Goal: Task Accomplishment & Management: Use online tool/utility

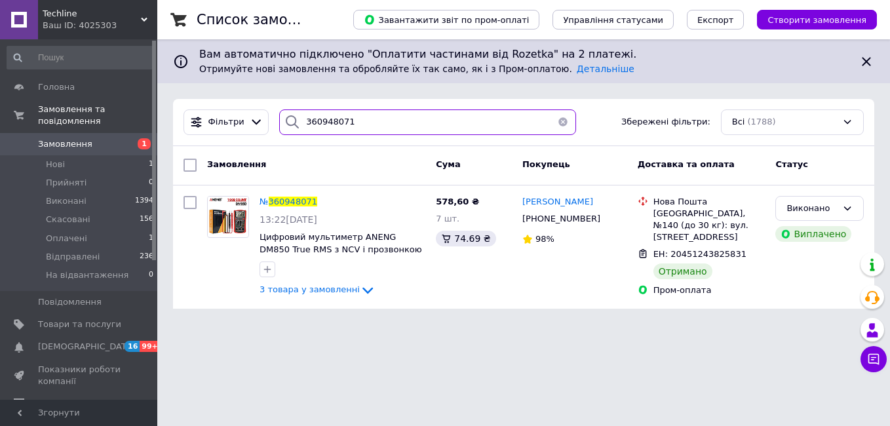
click at [317, 118] on input "360948071" at bounding box center [427, 122] width 296 height 26
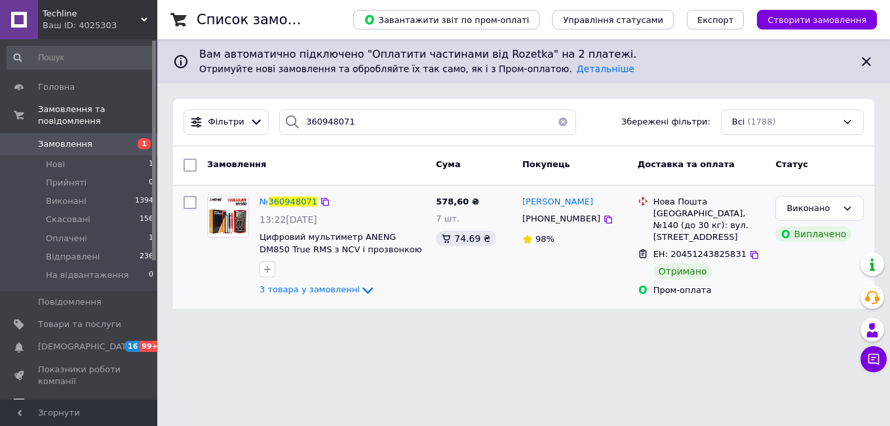
drag, startPoint x: 189, startPoint y: 204, endPoint x: 192, endPoint y: 193, distance: 11.6
click at [189, 203] on input "checkbox" at bounding box center [189, 202] width 13 height 13
checkbox input "true"
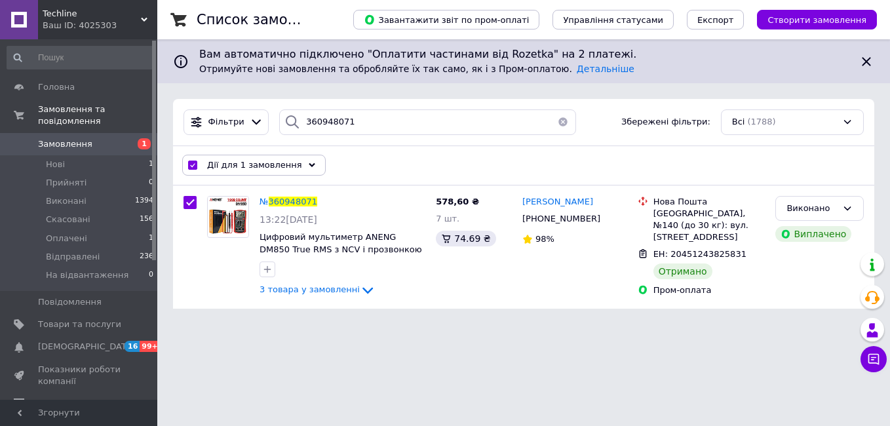
drag, startPoint x: 220, startPoint y: 160, endPoint x: 227, endPoint y: 184, distance: 25.1
click at [221, 159] on span "Дії для 1 замовлення" at bounding box center [254, 165] width 95 height 12
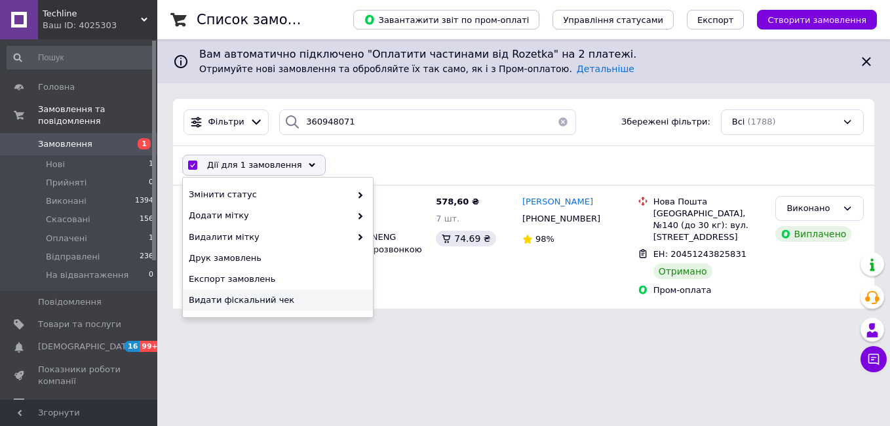
click at [242, 291] on div "Видати фіскальний чек" at bounding box center [278, 300] width 190 height 21
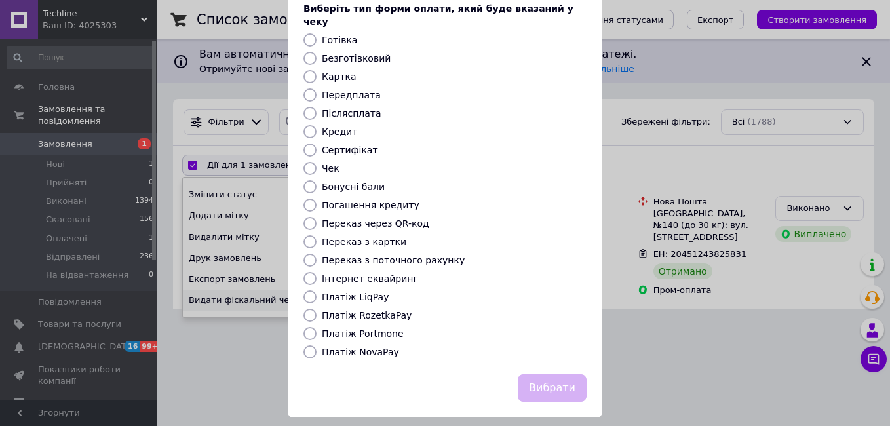
scroll to position [79, 0]
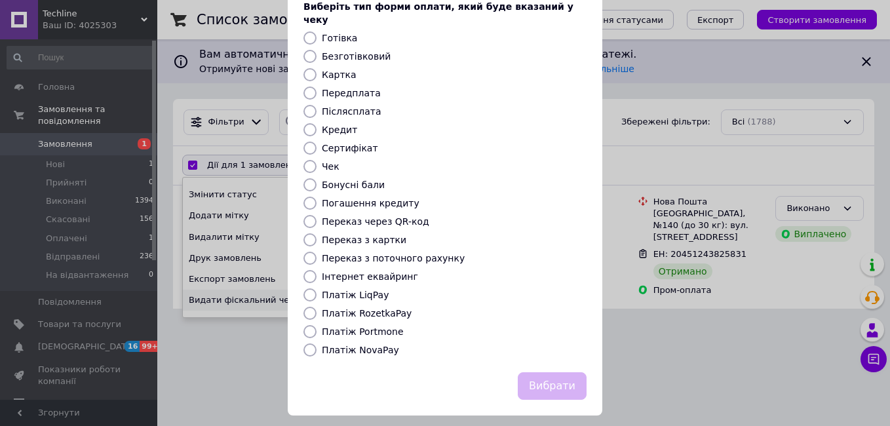
click at [387, 308] on label "Платіж RozetkaPay" at bounding box center [367, 313] width 90 height 10
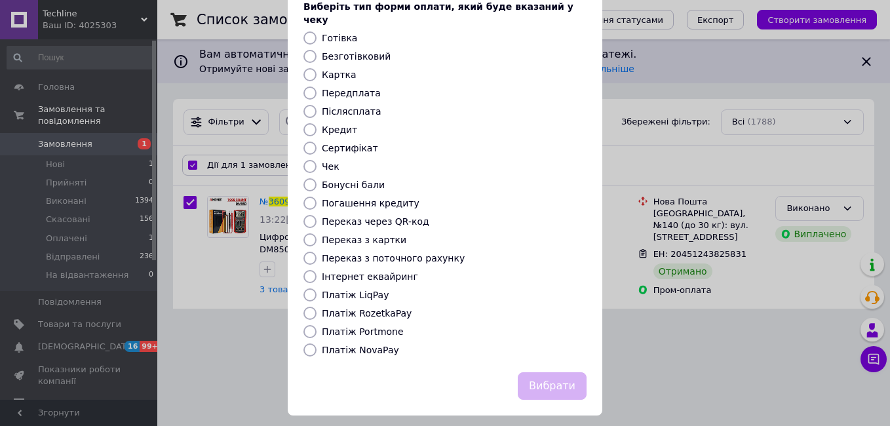
click at [375, 308] on label "Платіж RozetkaPay" at bounding box center [367, 313] width 90 height 10
click at [316, 307] on input "Платіж RozetkaPay" at bounding box center [309, 313] width 13 height 13
radio input "true"
click at [563, 372] on button "Вибрати" at bounding box center [552, 386] width 69 height 28
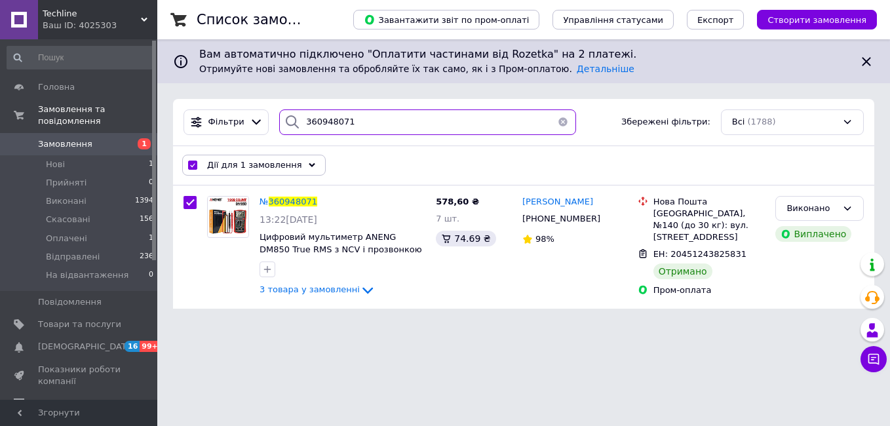
click at [322, 126] on input "360948071" at bounding box center [427, 122] width 296 height 26
paste input "732602"
type input "360732602"
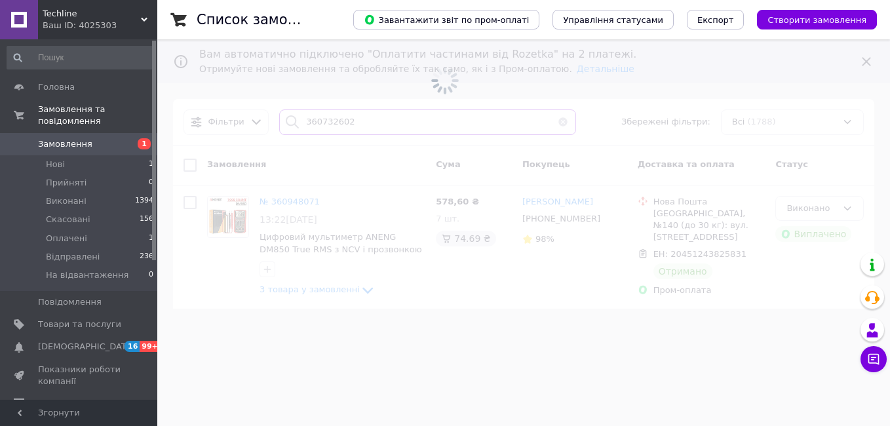
checkbox input "false"
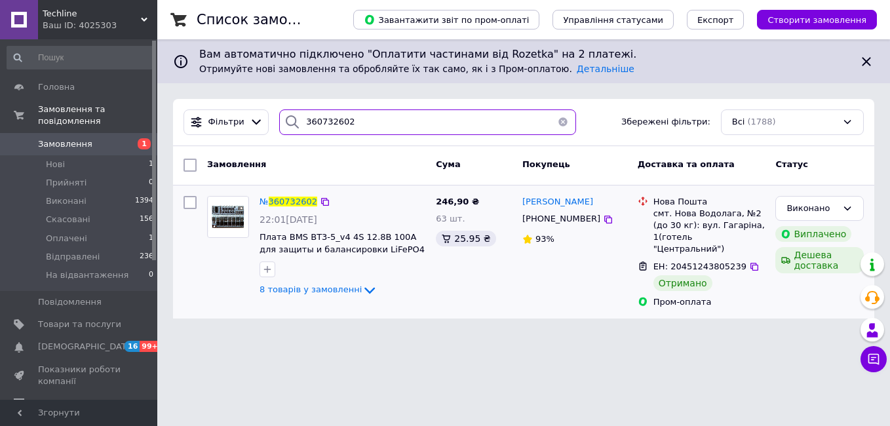
type input "360732602"
click at [192, 206] on input "checkbox" at bounding box center [189, 202] width 13 height 13
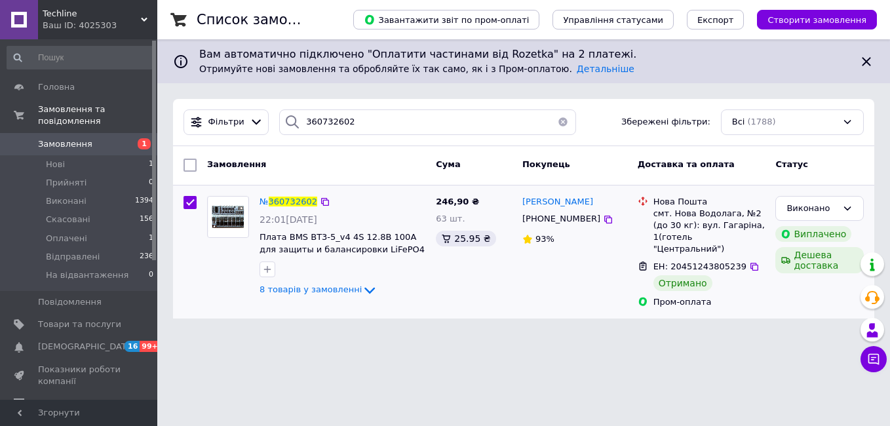
checkbox input "true"
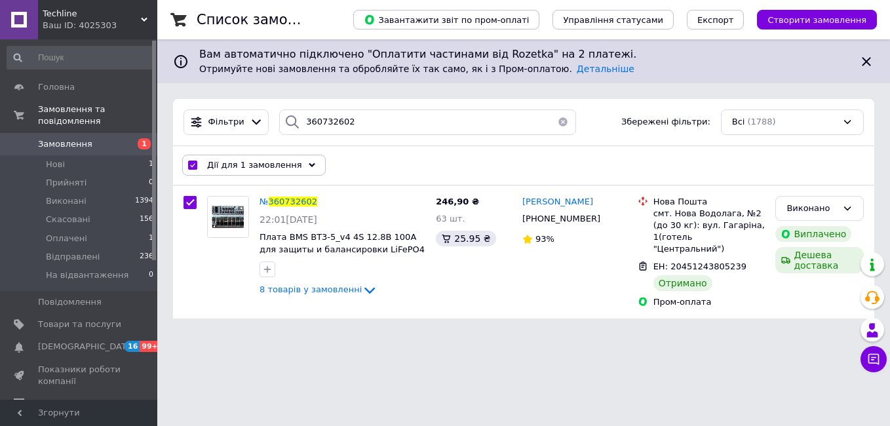
click at [235, 161] on span "Дії для 1 замовлення" at bounding box center [254, 165] width 95 height 12
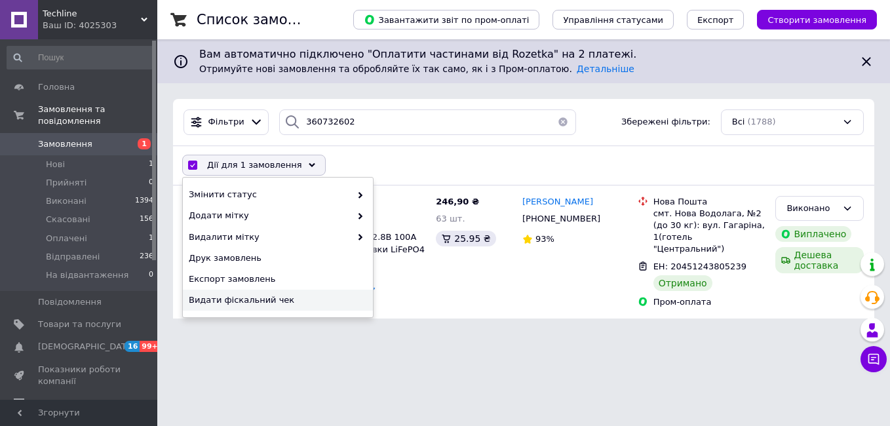
click at [241, 297] on span "Видати фіскальний чек" at bounding box center [276, 300] width 175 height 12
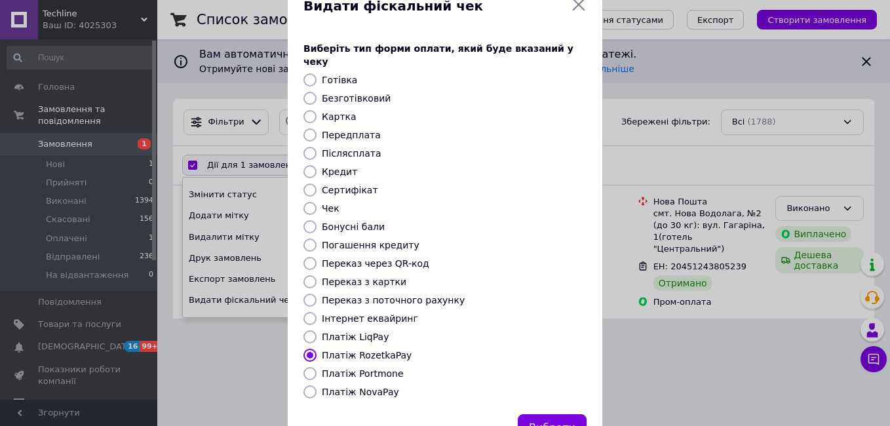
scroll to position [79, 0]
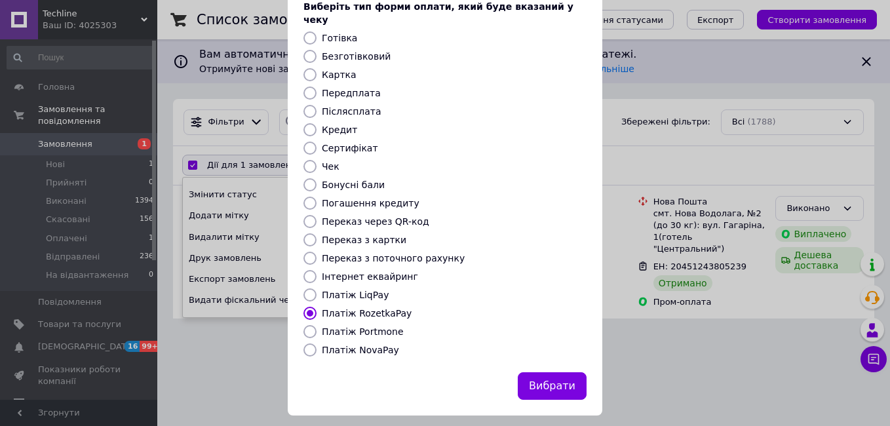
drag, startPoint x: 531, startPoint y: 369, endPoint x: 410, endPoint y: 410, distance: 128.7
click at [530, 372] on button "Вибрати" at bounding box center [552, 386] width 69 height 28
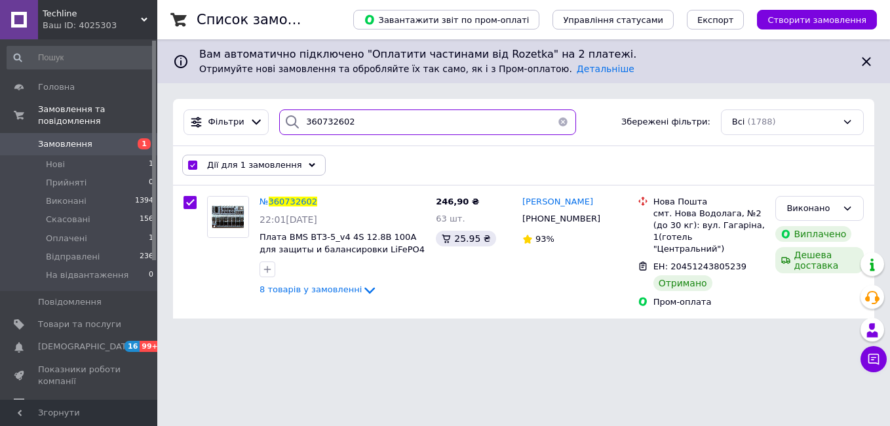
click at [307, 121] on input "360732602" at bounding box center [427, 122] width 296 height 26
paste input "1146961"
type input "361146961"
checkbox input "false"
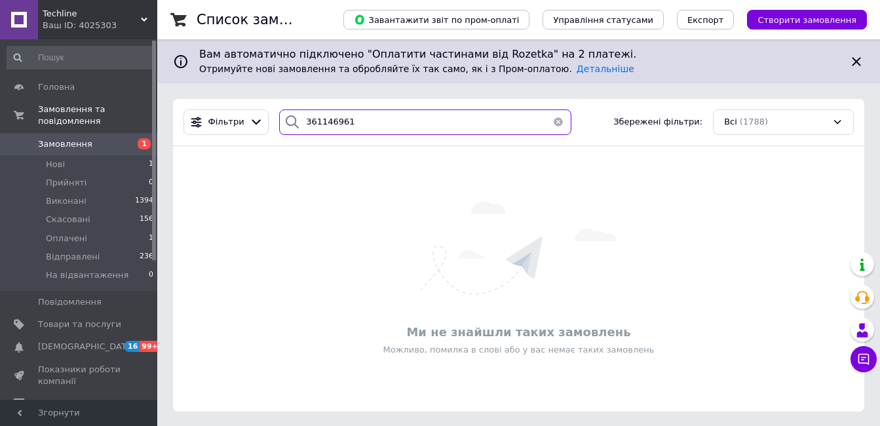
click at [336, 117] on input "361146961" at bounding box center [425, 122] width 292 height 26
paste input "0870685"
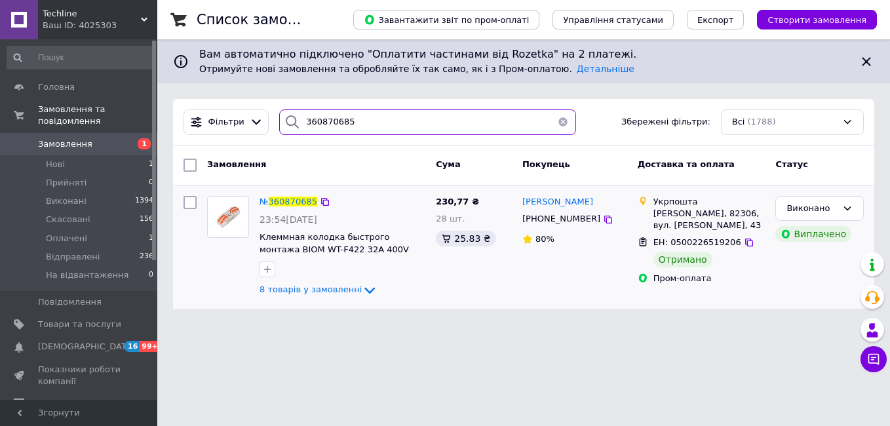
type input "360870685"
click at [197, 200] on div at bounding box center [190, 247] width 24 height 113
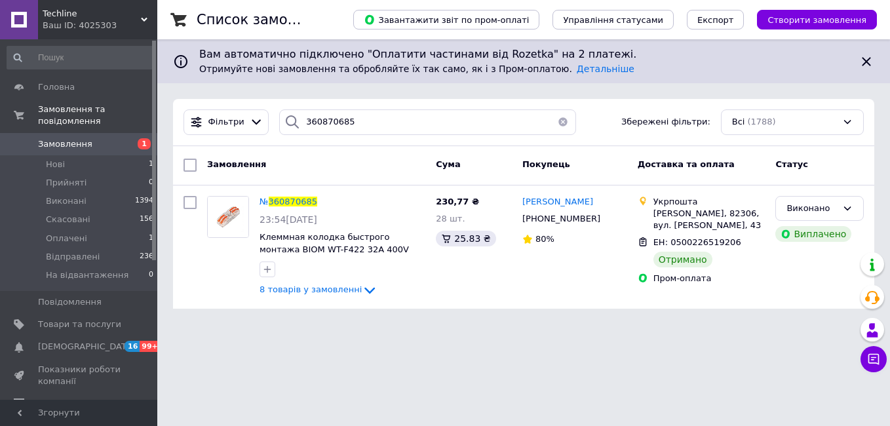
drag, startPoint x: 193, startPoint y: 202, endPoint x: 214, endPoint y: 184, distance: 28.4
click at [195, 201] on input "checkbox" at bounding box center [189, 202] width 13 height 13
checkbox input "true"
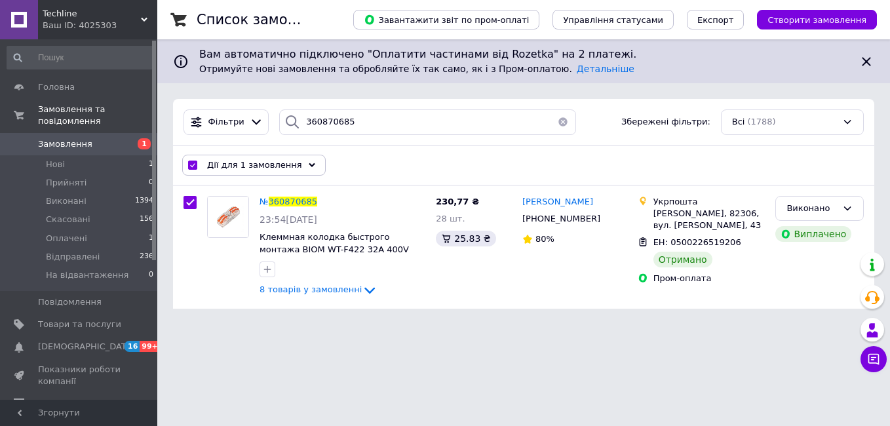
click at [225, 168] on span "Дії для 1 замовлення" at bounding box center [254, 165] width 95 height 12
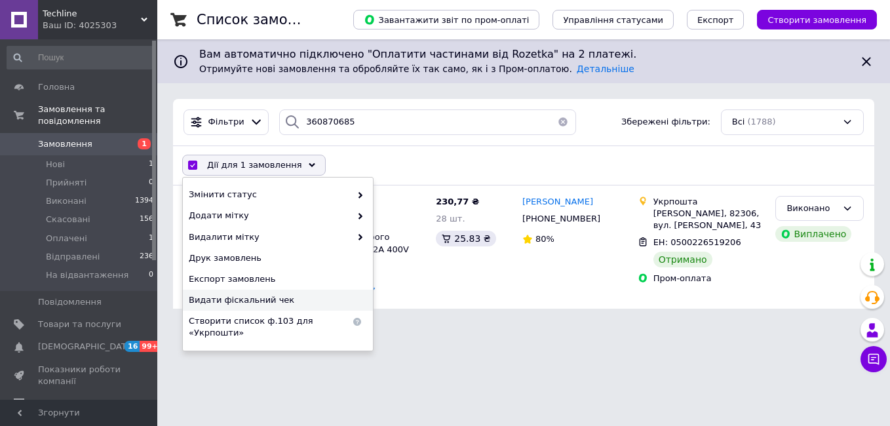
click at [246, 301] on span "Видати фіскальний чек" at bounding box center [276, 300] width 175 height 12
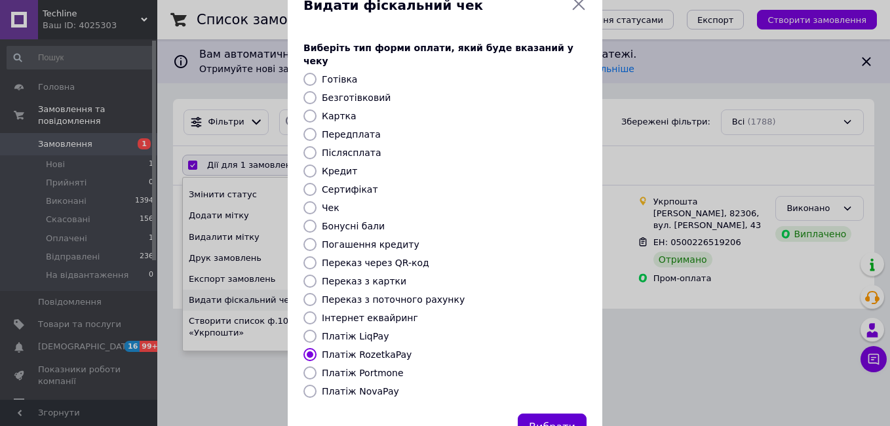
scroll to position [79, 0]
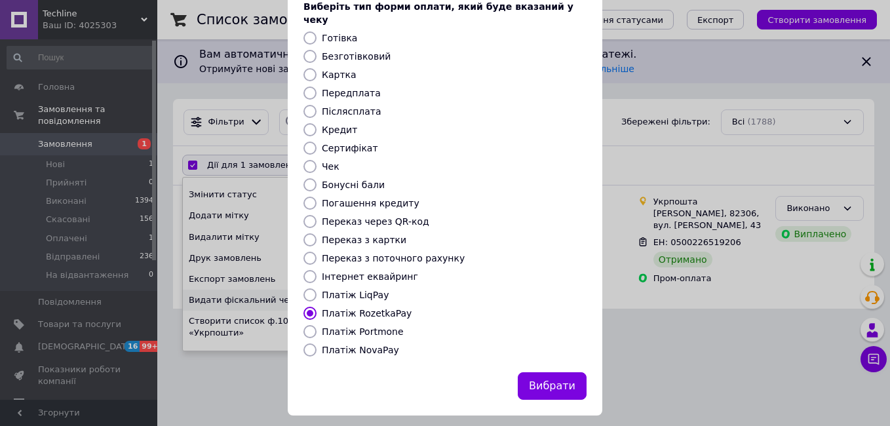
drag, startPoint x: 556, startPoint y: 381, endPoint x: 512, endPoint y: 402, distance: 49.5
click at [555, 381] on button "Вибрати" at bounding box center [552, 386] width 69 height 28
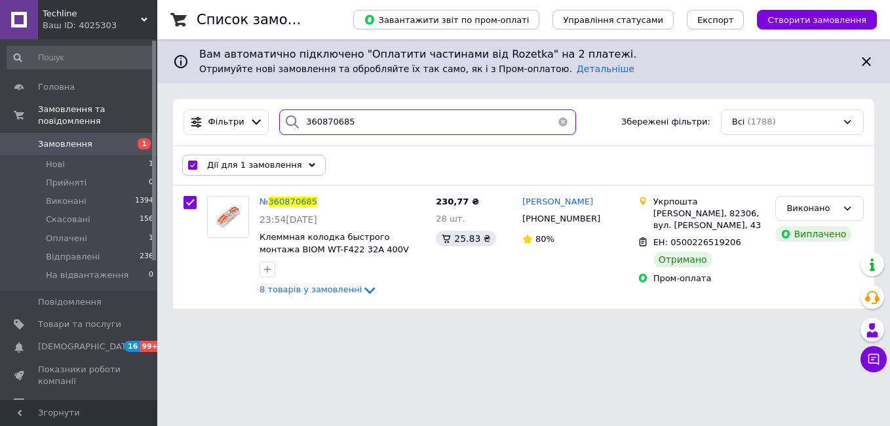
click at [339, 128] on input "360870685" at bounding box center [427, 122] width 296 height 26
paste input "54144"
type input "360854144"
checkbox input "false"
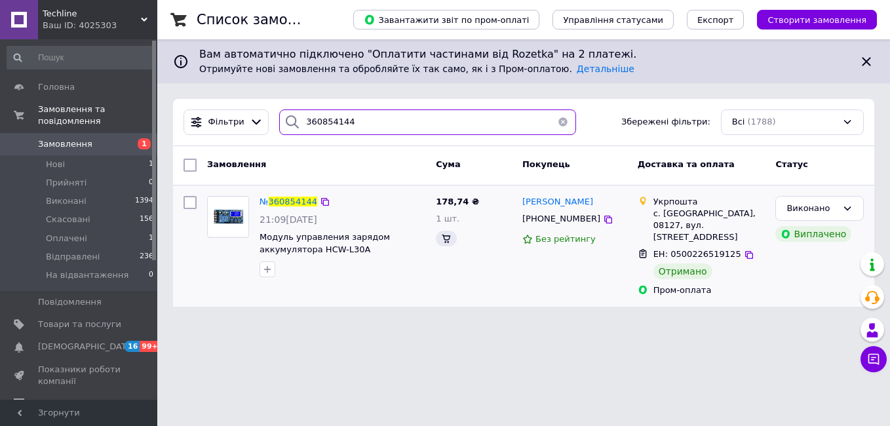
type input "360854144"
click at [191, 203] on input "checkbox" at bounding box center [189, 202] width 13 height 13
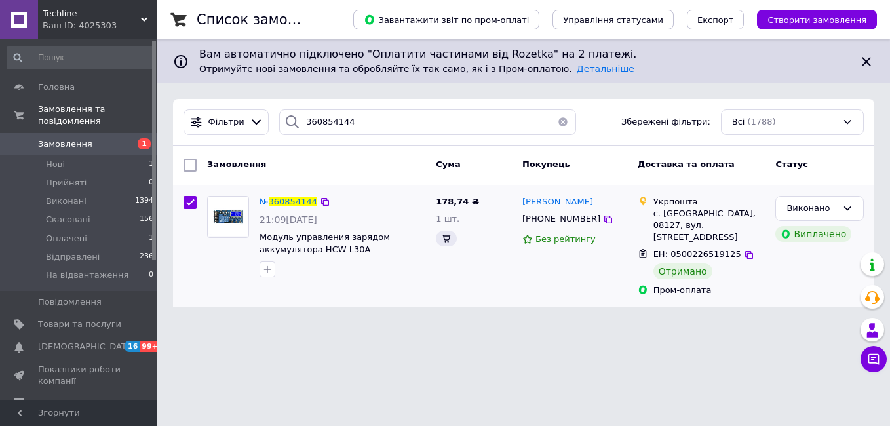
checkbox input "true"
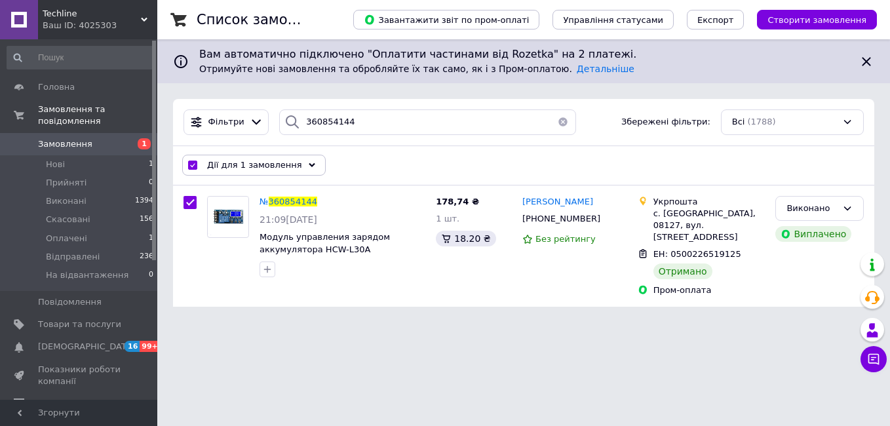
click at [232, 164] on span "Дії для 1 замовлення" at bounding box center [254, 165] width 95 height 12
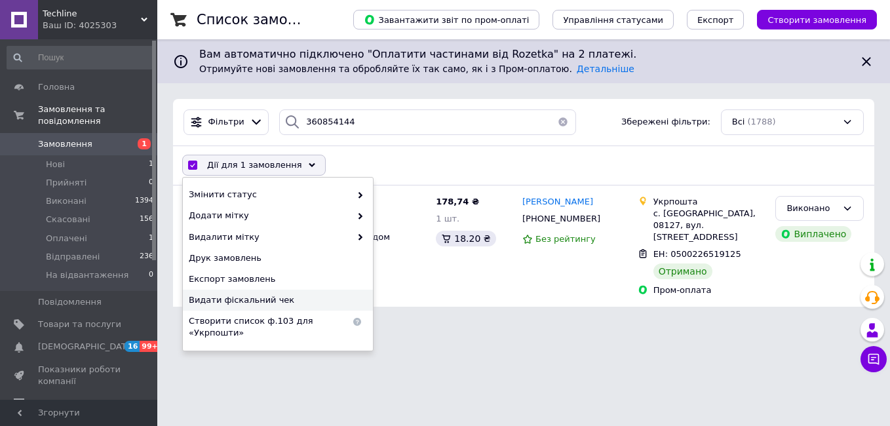
click at [246, 303] on span "Видати фіскальний чек" at bounding box center [276, 300] width 175 height 12
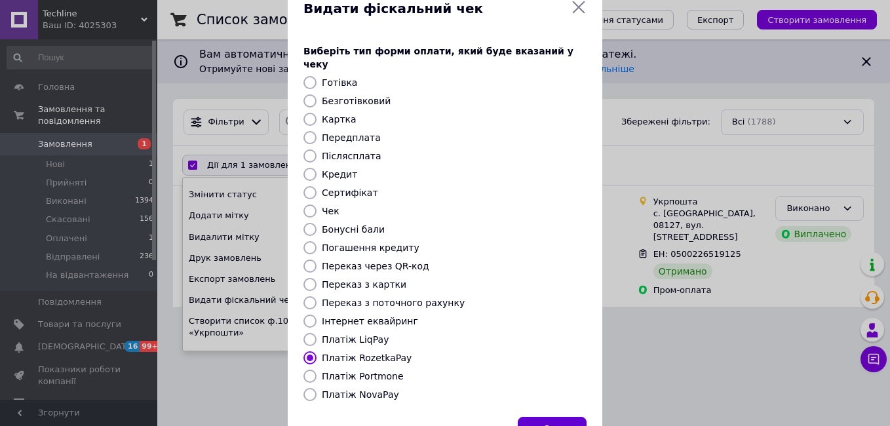
scroll to position [79, 0]
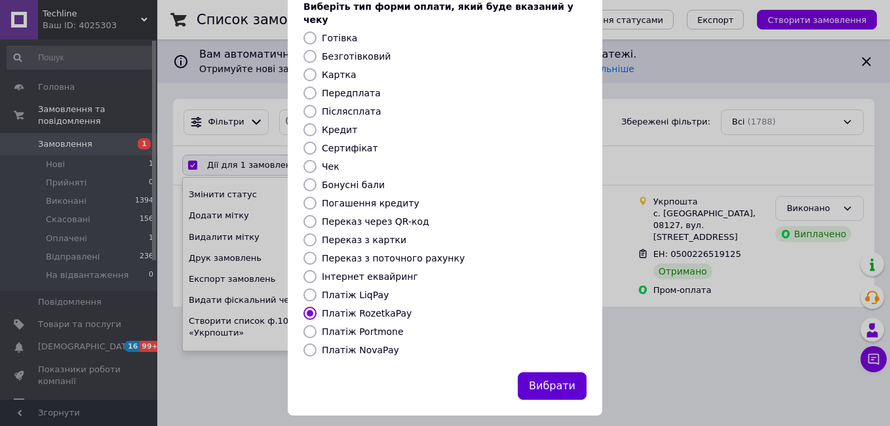
drag, startPoint x: 554, startPoint y: 375, endPoint x: 535, endPoint y: 385, distance: 21.7
click at [553, 376] on button "Вибрати" at bounding box center [552, 386] width 69 height 28
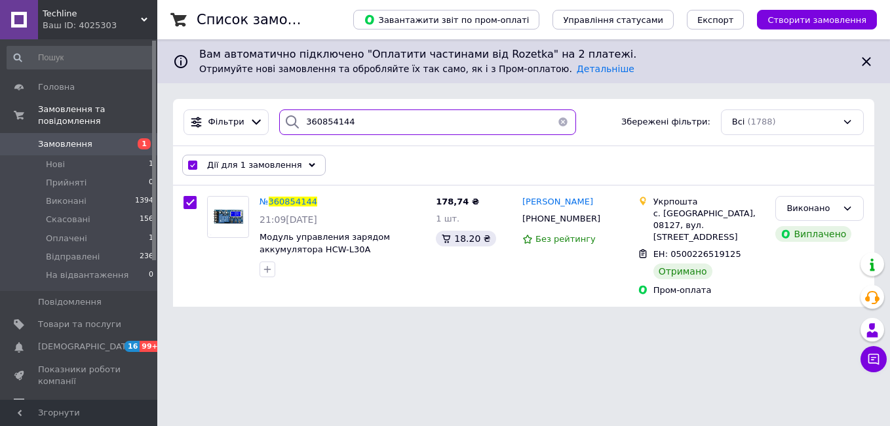
click at [322, 123] on input "360854144" at bounding box center [427, 122] width 296 height 26
paste input "123476"
type input "361234764"
checkbox input "false"
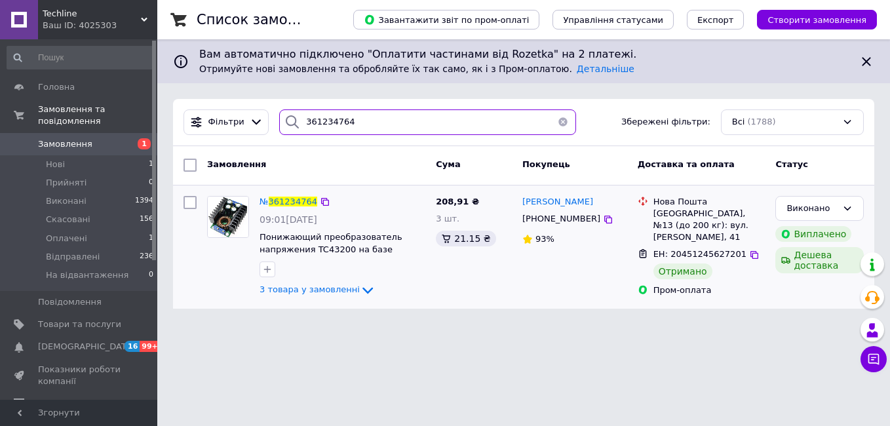
type input "361234764"
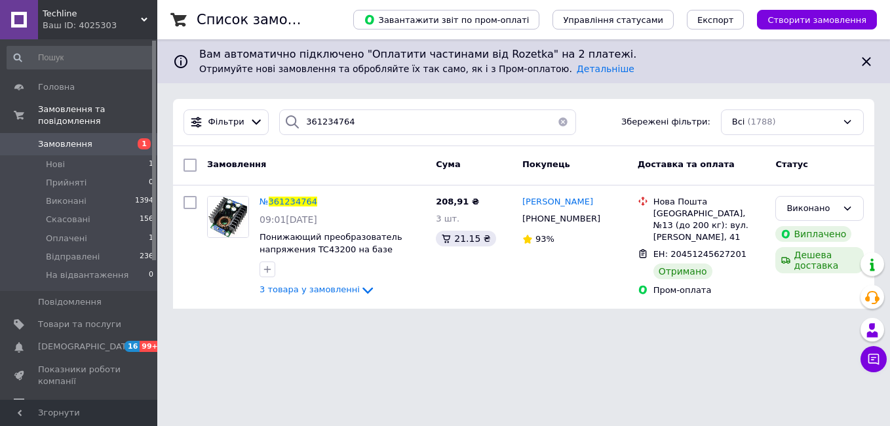
drag, startPoint x: 189, startPoint y: 204, endPoint x: 221, endPoint y: 182, distance: 38.5
click at [193, 203] on input "checkbox" at bounding box center [189, 202] width 13 height 13
checkbox input "true"
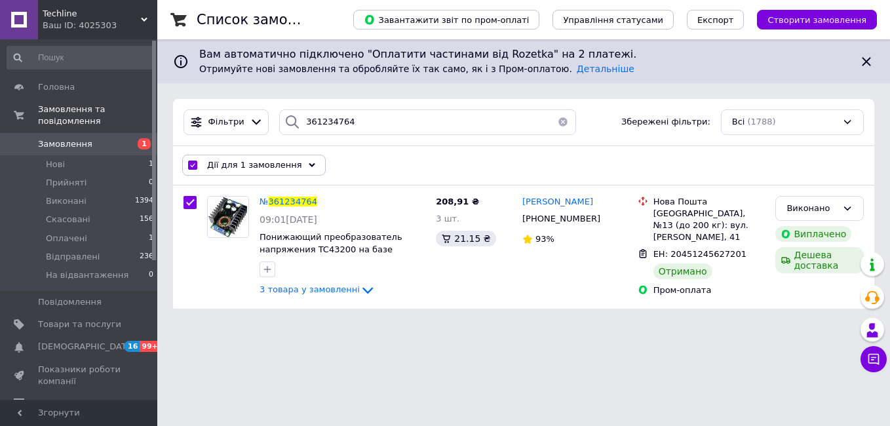
drag, startPoint x: 232, startPoint y: 164, endPoint x: 230, endPoint y: 231, distance: 66.9
click at [231, 165] on span "Дії для 1 замовлення" at bounding box center [254, 165] width 95 height 12
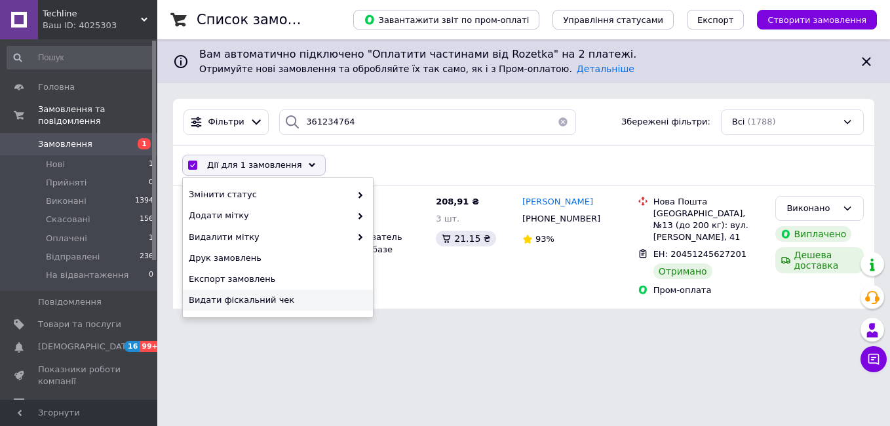
click at [236, 305] on span "Видати фіскальний чек" at bounding box center [276, 300] width 175 height 12
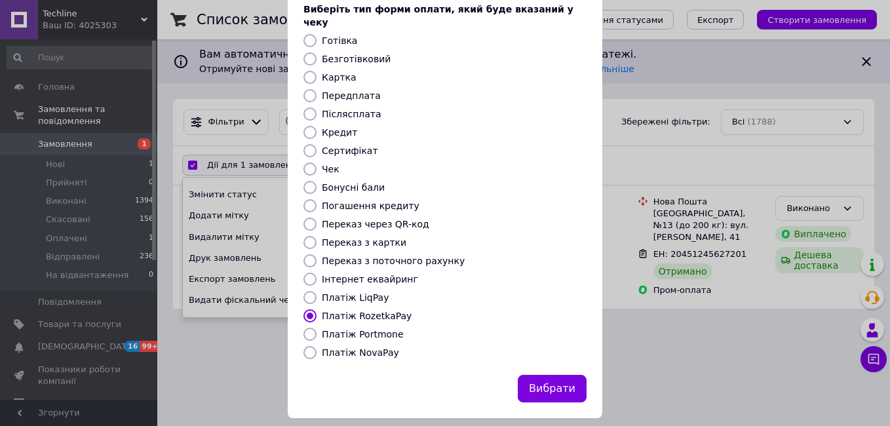
scroll to position [79, 0]
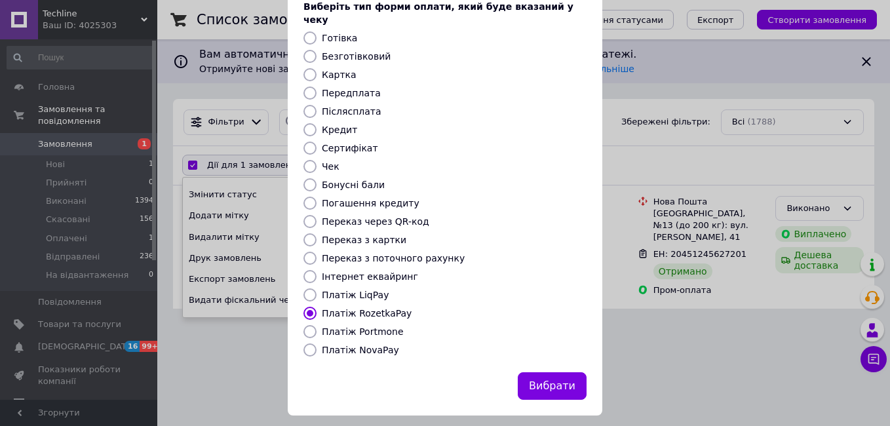
drag, startPoint x: 571, startPoint y: 374, endPoint x: 521, endPoint y: 395, distance: 54.0
click at [569, 374] on button "Вибрати" at bounding box center [552, 386] width 69 height 28
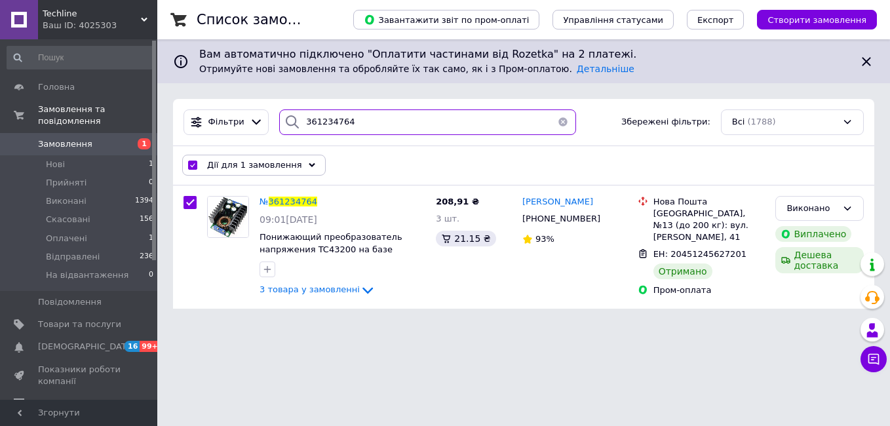
click at [320, 115] on input "361234764" at bounding box center [427, 122] width 296 height 26
paste input "05878"
type input "361205878"
checkbox input "false"
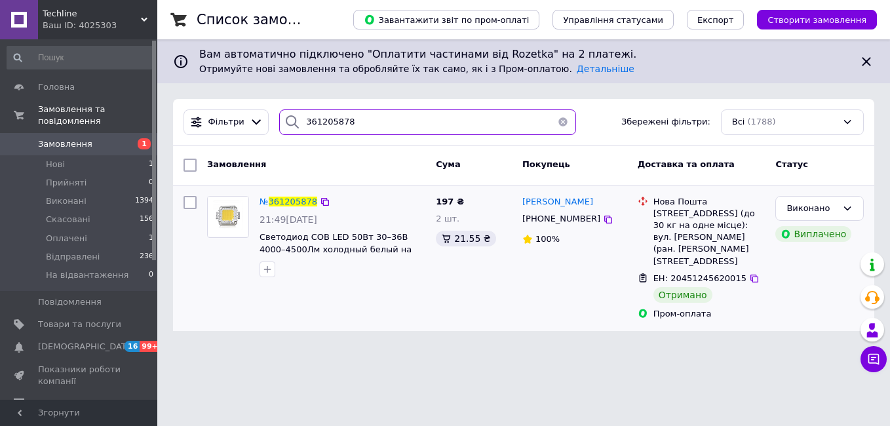
type input "361205878"
drag, startPoint x: 193, startPoint y: 197, endPoint x: 199, endPoint y: 194, distance: 7.1
click at [195, 197] on input "checkbox" at bounding box center [189, 202] width 13 height 13
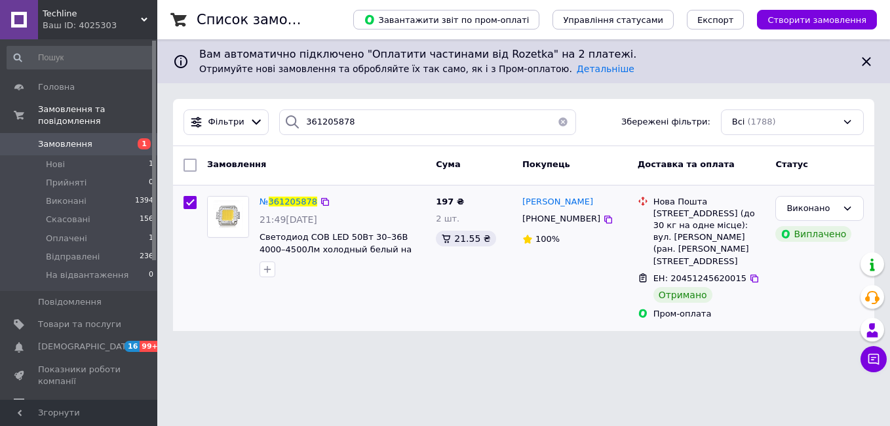
checkbox input "true"
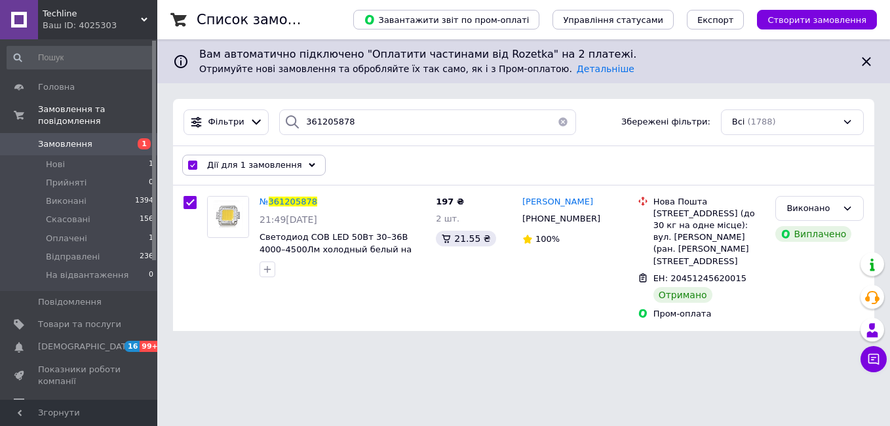
click at [229, 162] on span "Дії для 1 замовлення" at bounding box center [254, 165] width 95 height 12
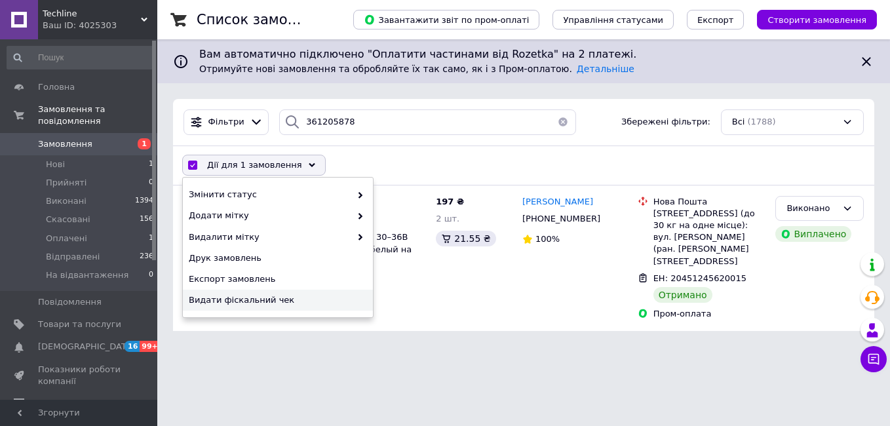
click at [247, 303] on span "Видати фіскальний чек" at bounding box center [276, 300] width 175 height 12
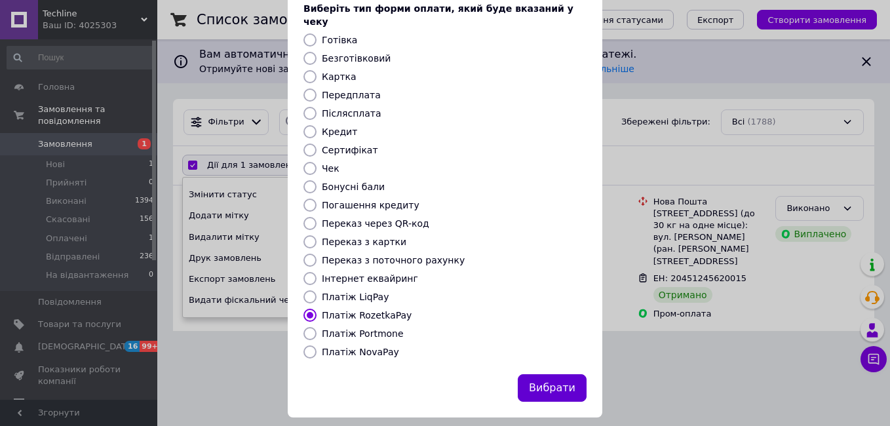
scroll to position [79, 0]
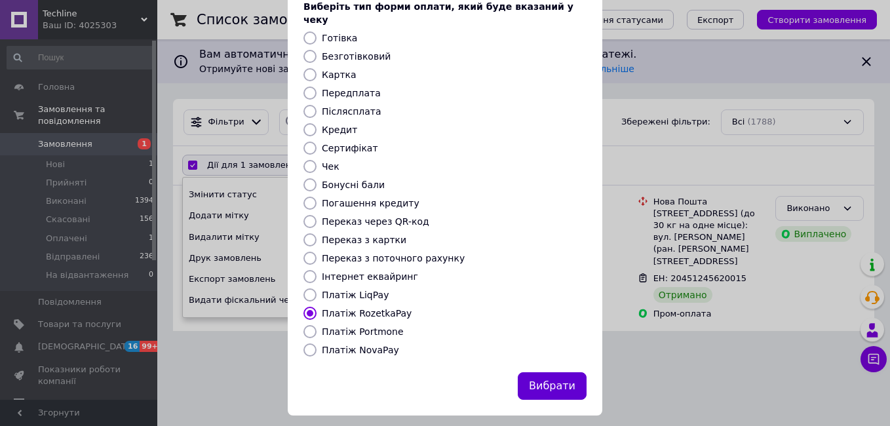
click at [540, 372] on button "Вибрати" at bounding box center [552, 386] width 69 height 28
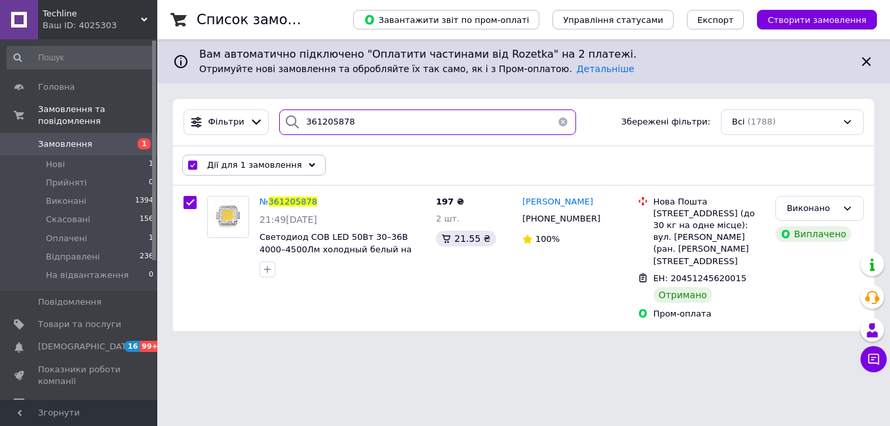
click at [328, 119] on input "361205878" at bounding box center [427, 122] width 296 height 26
paste input "140250"
type input "361140250"
checkbox input "false"
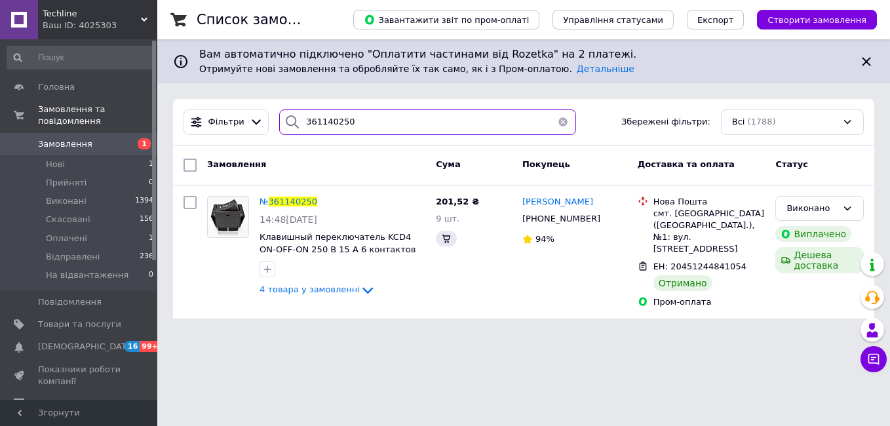
type input "361140250"
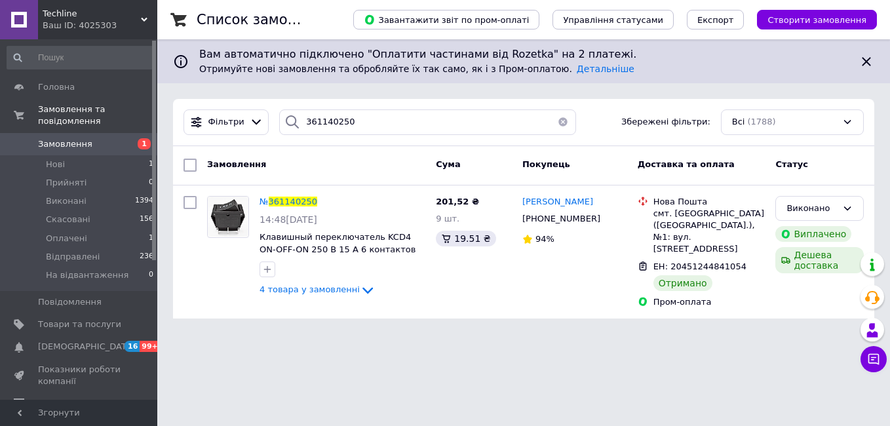
drag, startPoint x: 191, startPoint y: 206, endPoint x: 216, endPoint y: 182, distance: 34.8
click at [194, 204] on input "checkbox" at bounding box center [189, 202] width 13 height 13
checkbox input "true"
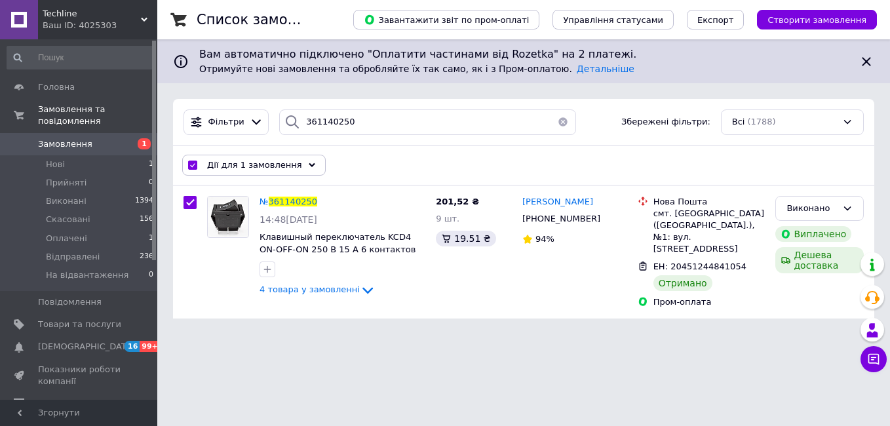
click at [227, 166] on span "Дії для 1 замовлення" at bounding box center [254, 165] width 95 height 12
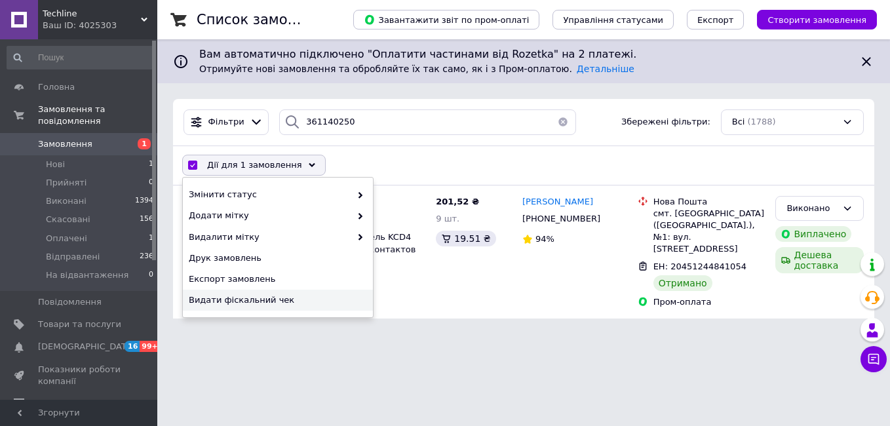
click at [235, 301] on span "Видати фіскальний чек" at bounding box center [276, 300] width 175 height 12
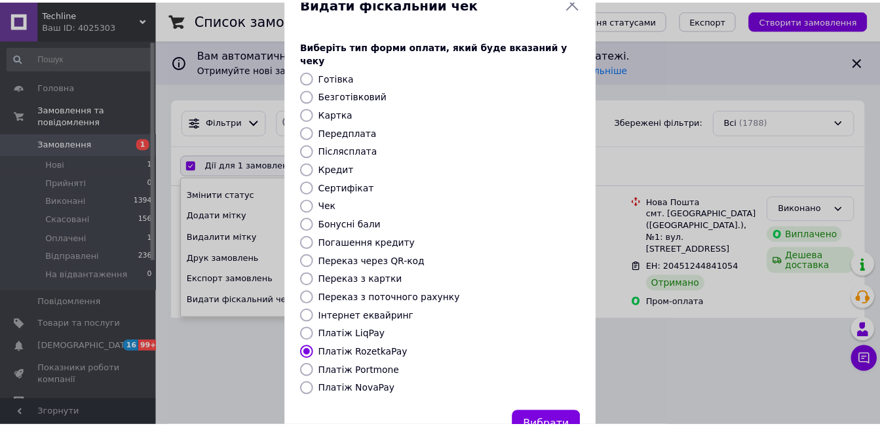
scroll to position [79, 0]
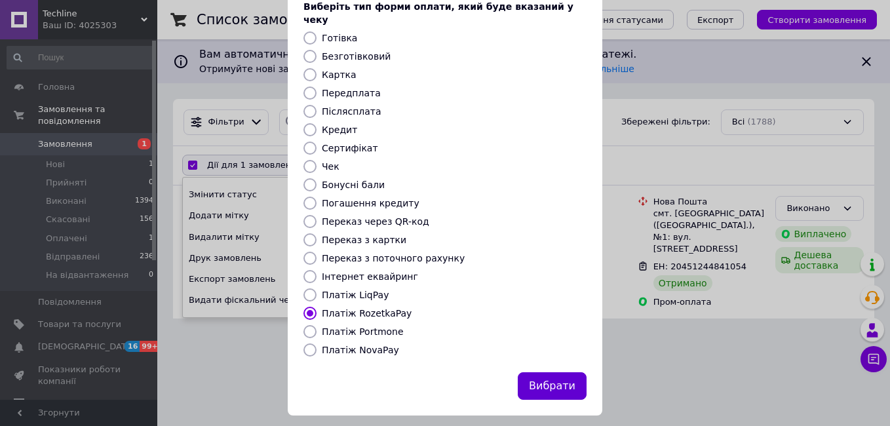
drag, startPoint x: 541, startPoint y: 370, endPoint x: 415, endPoint y: 423, distance: 136.3
click at [541, 372] on button "Вибрати" at bounding box center [552, 386] width 69 height 28
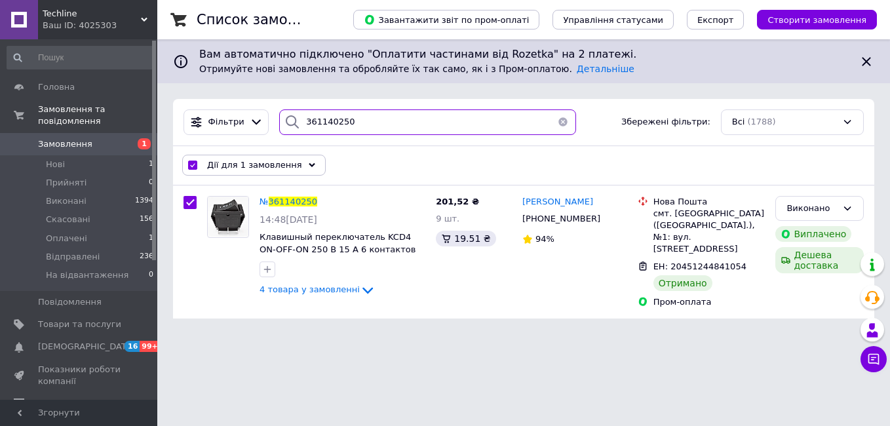
click at [320, 116] on input "361140250" at bounding box center [427, 122] width 296 height 26
paste input "287637"
type input "361287637"
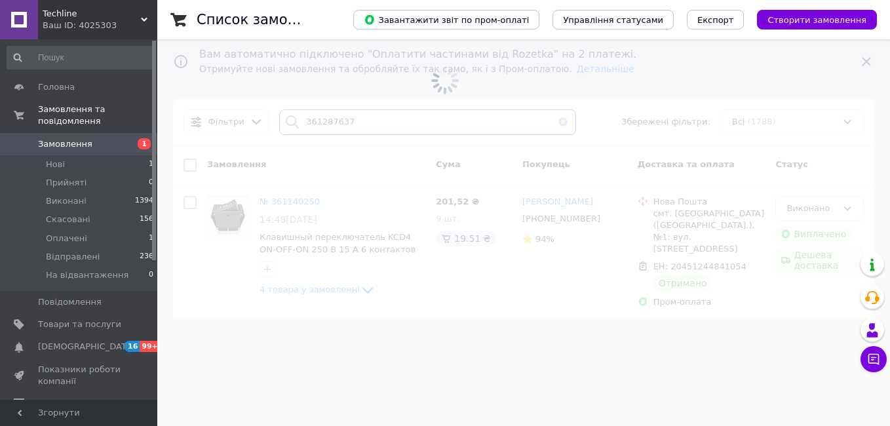
checkbox input "false"
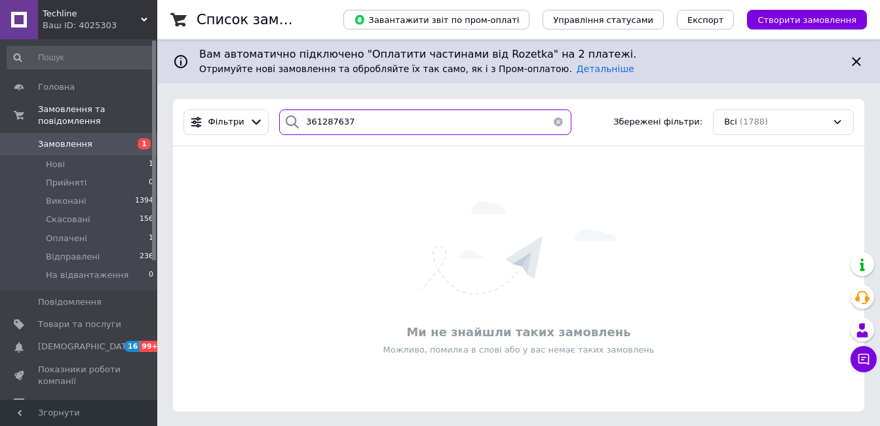
type input "361287637"
